Goal: Task Accomplishment & Management: Manage account settings

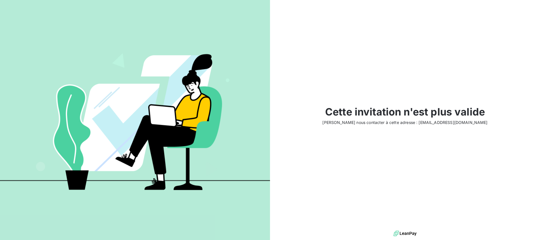
click at [406, 233] on img at bounding box center [404, 233] width 23 height 8
drag, startPoint x: 52, startPoint y: 22, endPoint x: 110, endPoint y: 21, distance: 57.9
click at [52, 22] on div at bounding box center [135, 120] width 270 height 240
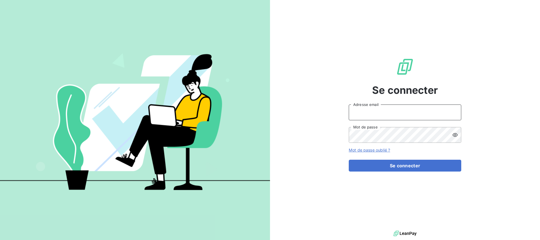
type input "[EMAIL_ADDRESS][DOMAIN_NAME]"
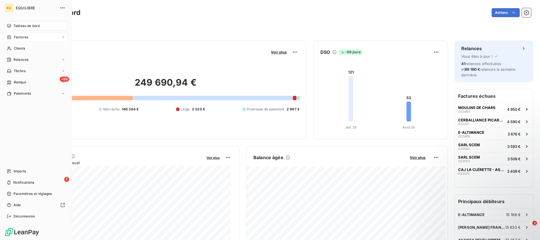
click at [28, 38] on span "Factures" at bounding box center [21, 37] width 14 height 5
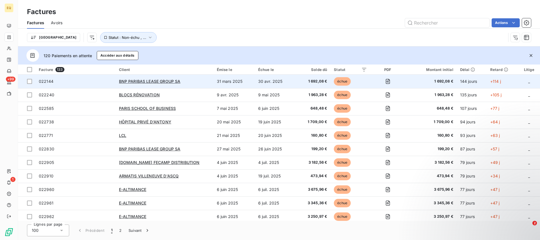
drag, startPoint x: 30, startPoint y: 82, endPoint x: 84, endPoint y: 86, distance: 54.1
click at [30, 82] on div at bounding box center [29, 81] width 5 height 5
click at [44, 82] on span "022144" at bounding box center [46, 81] width 15 height 5
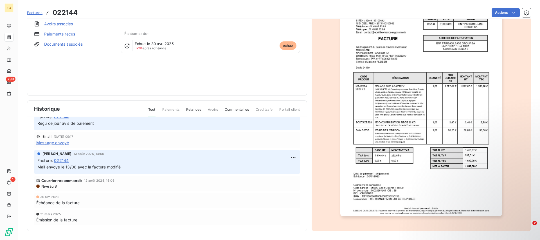
scroll to position [50, 0]
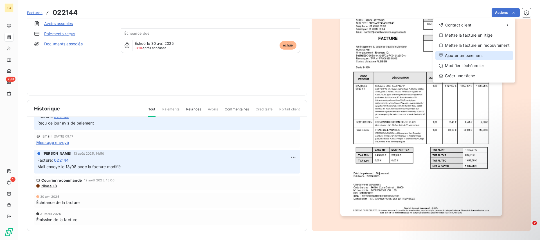
click at [458, 57] on div "Ajouter un paiement" at bounding box center [474, 55] width 78 height 9
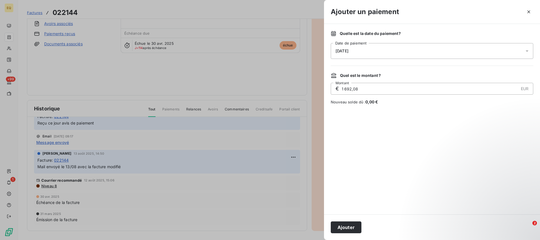
click at [528, 48] on icon at bounding box center [527, 51] width 6 height 6
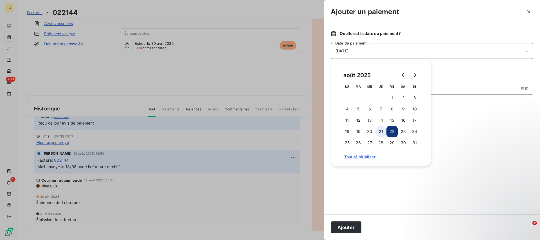
click at [382, 131] on button "21" at bounding box center [380, 131] width 11 height 11
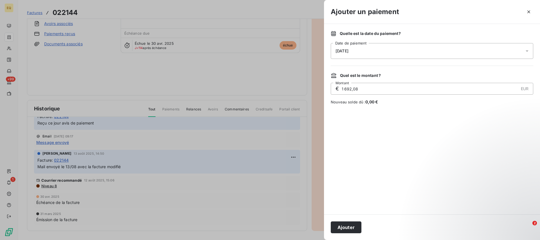
click at [472, 123] on div at bounding box center [432, 159] width 202 height 96
click at [348, 228] on button "Ajouter" at bounding box center [346, 227] width 31 height 12
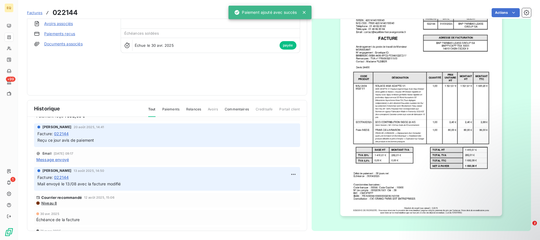
scroll to position [48, 0]
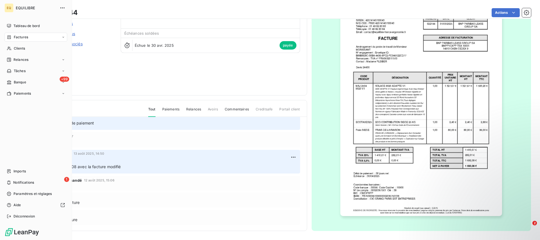
drag, startPoint x: 17, startPoint y: 35, endPoint x: 36, endPoint y: 40, distance: 19.5
click at [17, 35] on span "Factures" at bounding box center [21, 37] width 14 height 5
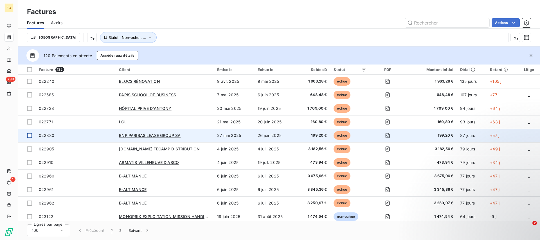
click at [30, 135] on div at bounding box center [29, 135] width 5 height 5
click at [50, 136] on span "022830" at bounding box center [46, 135] width 15 height 5
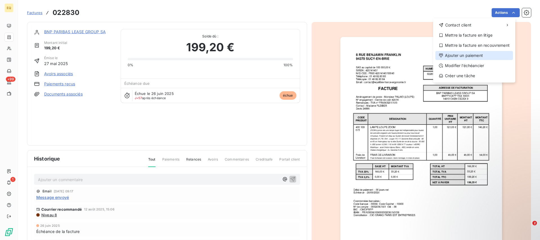
click at [461, 57] on div "Ajouter un paiement" at bounding box center [474, 55] width 78 height 9
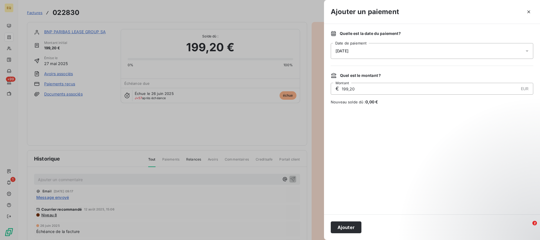
click at [345, 54] on div "22/08/2025" at bounding box center [432, 51] width 202 height 16
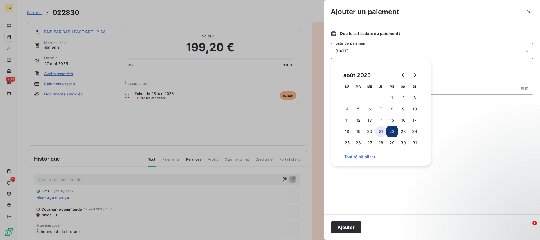
click at [380, 131] on button "21" at bounding box center [380, 131] width 11 height 11
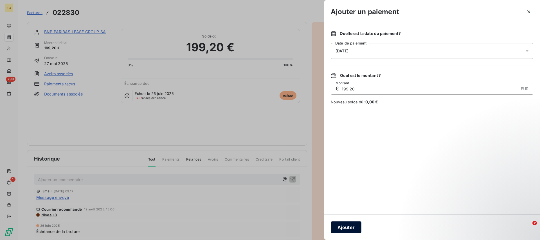
click at [346, 228] on button "Ajouter" at bounding box center [346, 227] width 31 height 12
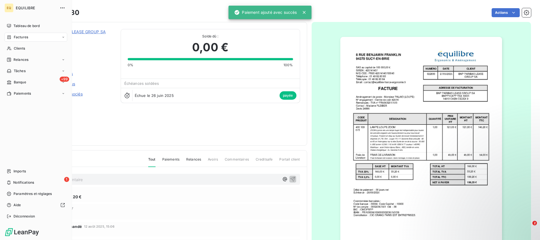
drag, startPoint x: 23, startPoint y: 37, endPoint x: 33, endPoint y: 40, distance: 10.3
click at [24, 37] on span "Factures" at bounding box center [21, 37] width 14 height 5
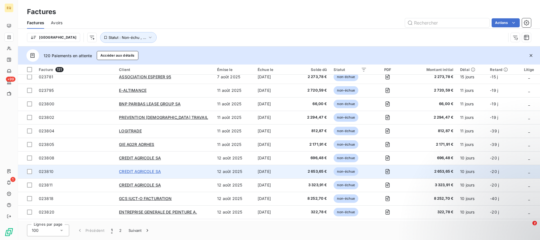
scroll to position [1204, 0]
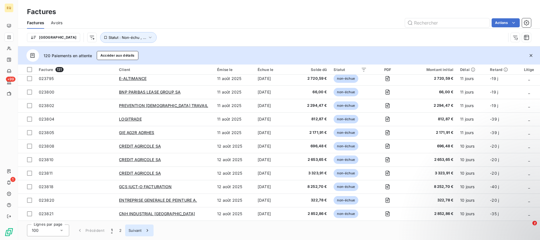
click at [147, 229] on icon "button" at bounding box center [146, 230] width 1 height 3
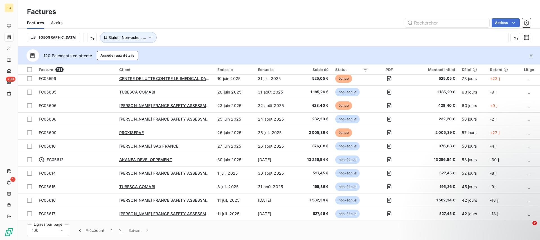
scroll to position [273, 0]
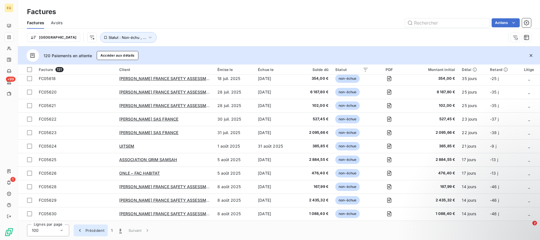
click at [79, 230] on icon "button" at bounding box center [80, 230] width 6 height 6
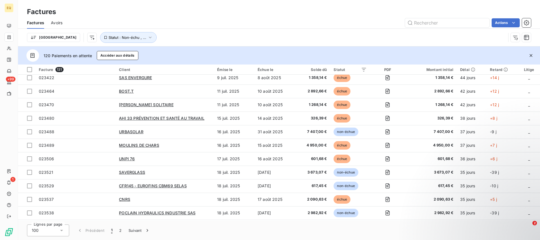
scroll to position [422, 0]
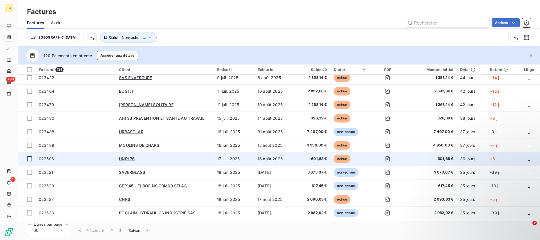
click at [28, 159] on div at bounding box center [29, 158] width 5 height 5
click at [48, 161] on div "023506" at bounding box center [46, 159] width 15 height 6
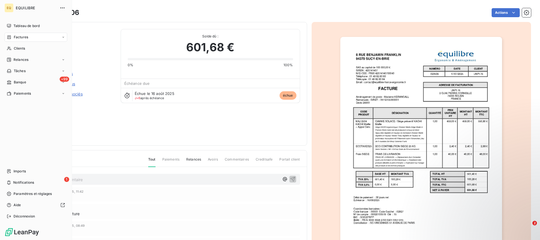
click at [12, 45] on html "EQ EQUILIBRE Tableau de bord Factures Clients Relances Tâches +99 Banque Paieme…" at bounding box center [270, 120] width 540 height 240
click at [63, 93] on icon at bounding box center [63, 93] width 2 height 1
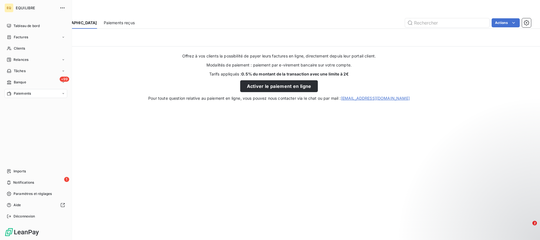
click at [62, 94] on icon at bounding box center [63, 93] width 3 height 3
click at [63, 36] on icon at bounding box center [63, 36] width 3 height 3
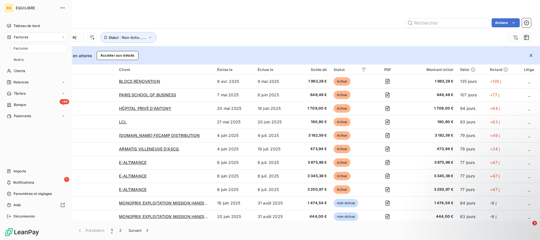
click at [63, 38] on icon at bounding box center [63, 36] width 3 height 3
click at [16, 39] on span "Factures" at bounding box center [21, 37] width 14 height 5
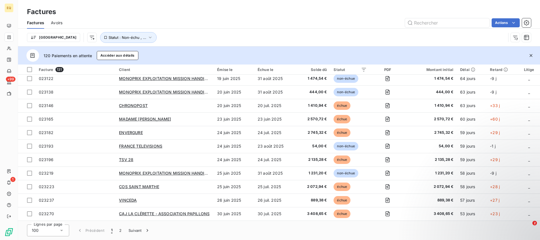
scroll to position [524, 0]
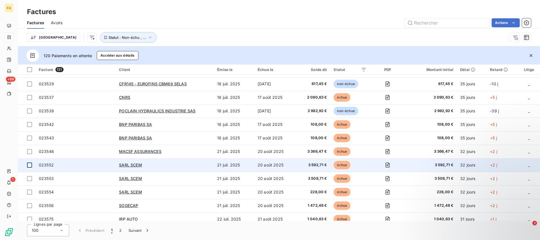
click at [30, 164] on div at bounding box center [29, 164] width 5 height 5
click at [42, 166] on span "023552" at bounding box center [46, 164] width 15 height 5
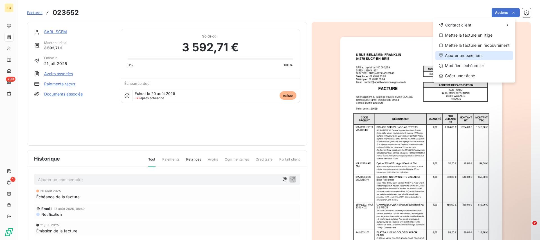
click at [455, 57] on div "Ajouter un paiement" at bounding box center [474, 55] width 78 height 9
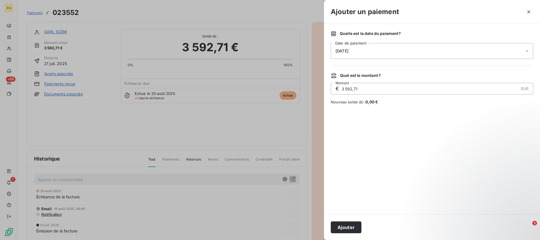
click at [366, 49] on div "22/08/2025" at bounding box center [432, 51] width 202 height 16
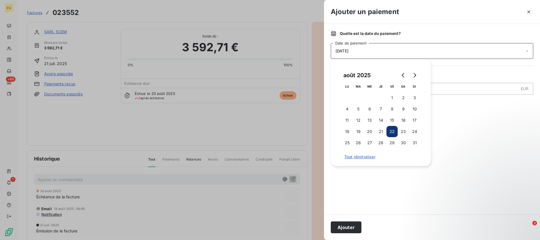
click at [391, 130] on button "22" at bounding box center [391, 131] width 11 height 11
click at [344, 230] on button "Ajouter" at bounding box center [346, 227] width 31 height 12
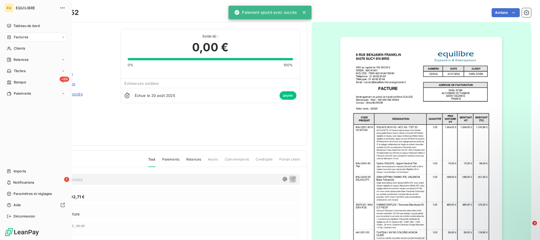
click at [25, 37] on span "Factures" at bounding box center [21, 37] width 14 height 5
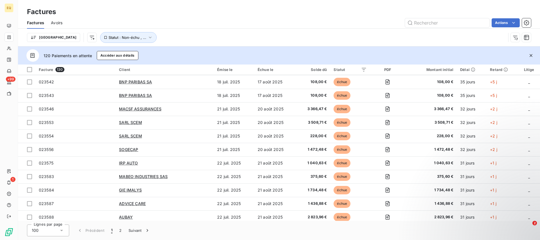
scroll to position [563, 0]
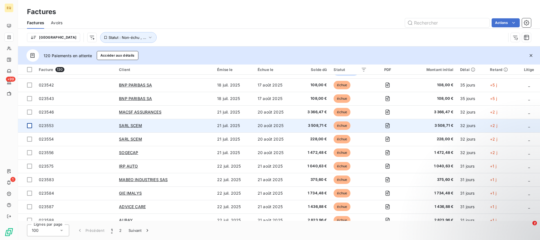
click at [30, 125] on div at bounding box center [29, 125] width 5 height 5
click at [50, 123] on span "023553" at bounding box center [46, 125] width 15 height 5
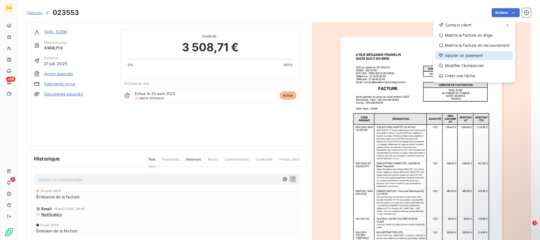
click at [459, 58] on div "Ajouter un paiement" at bounding box center [474, 55] width 78 height 9
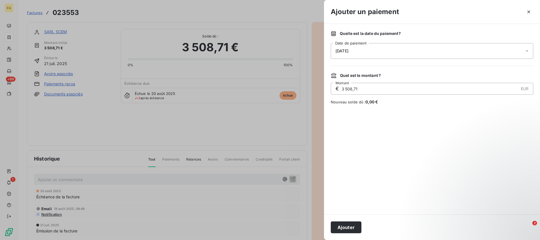
click at [344, 49] on span "22/08/2025" at bounding box center [341, 51] width 13 height 4
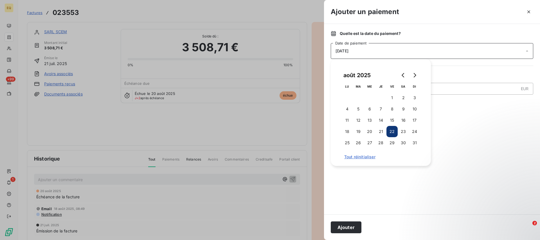
click at [392, 130] on button "22" at bounding box center [391, 131] width 11 height 11
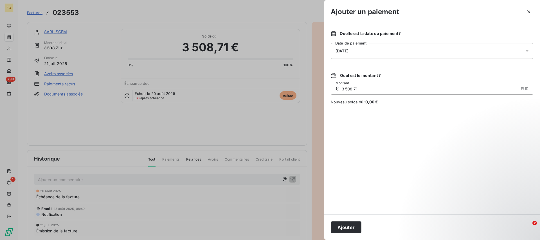
click at [344, 224] on button "Ajouter" at bounding box center [346, 227] width 31 height 12
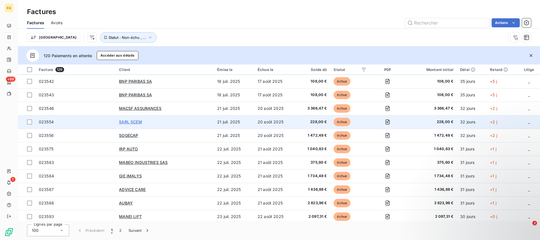
scroll to position [564, 0]
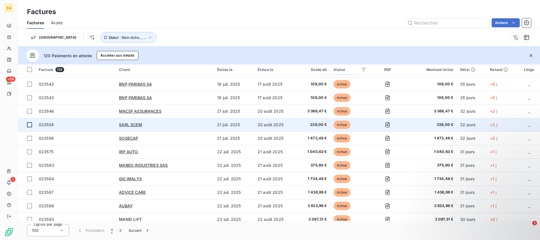
click at [30, 123] on div at bounding box center [29, 124] width 5 height 5
click at [46, 124] on span "023554" at bounding box center [46, 124] width 15 height 5
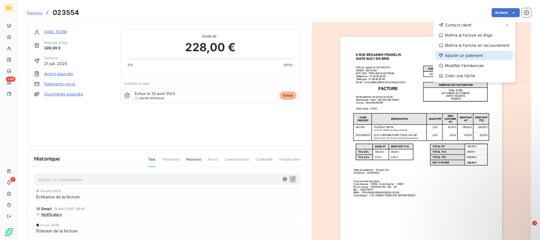
click at [458, 57] on div "Ajouter un paiement" at bounding box center [474, 55] width 78 height 9
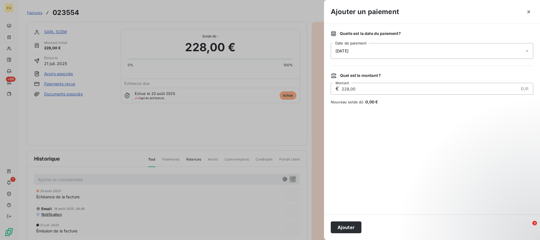
drag, startPoint x: 346, startPoint y: 226, endPoint x: 343, endPoint y: 222, distance: 4.8
click at [346, 226] on button "Ajouter" at bounding box center [346, 227] width 31 height 12
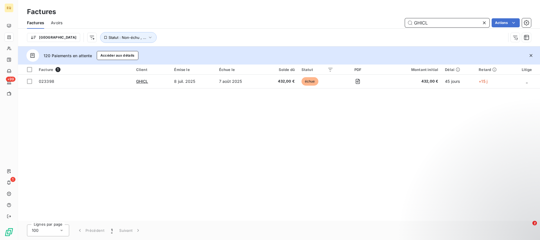
type input "GHICL"
